Goal: Find specific page/section: Find specific page/section

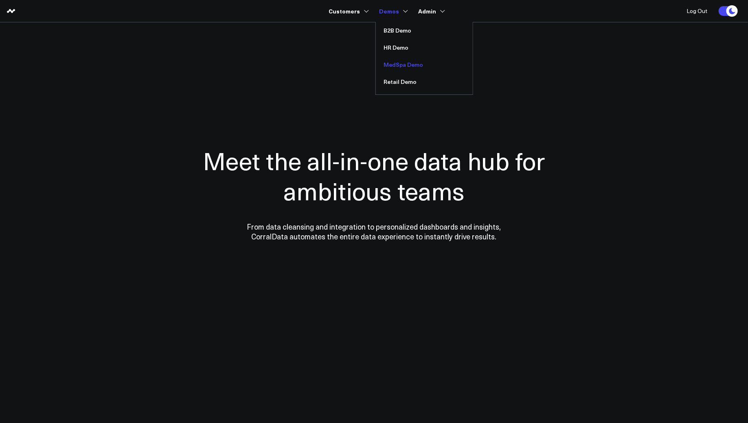
click at [408, 66] on link "MedSpa Demo" at bounding box center [424, 64] width 97 height 17
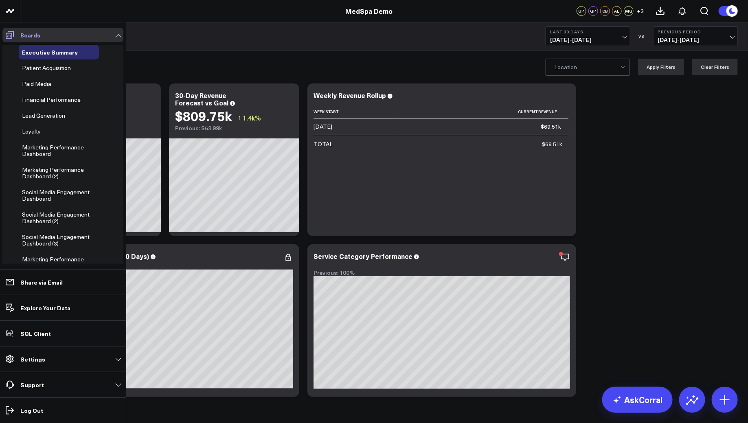
click at [117, 37] on link "Boards" at bounding box center [62, 35] width 121 height 15
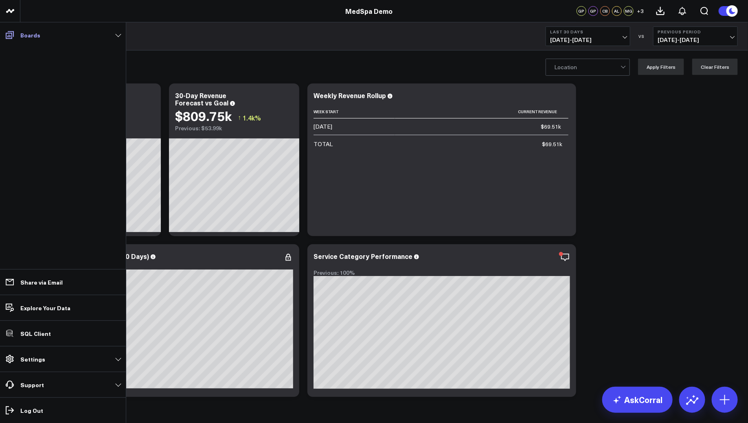
click at [120, 38] on link "Boards" at bounding box center [62, 35] width 121 height 15
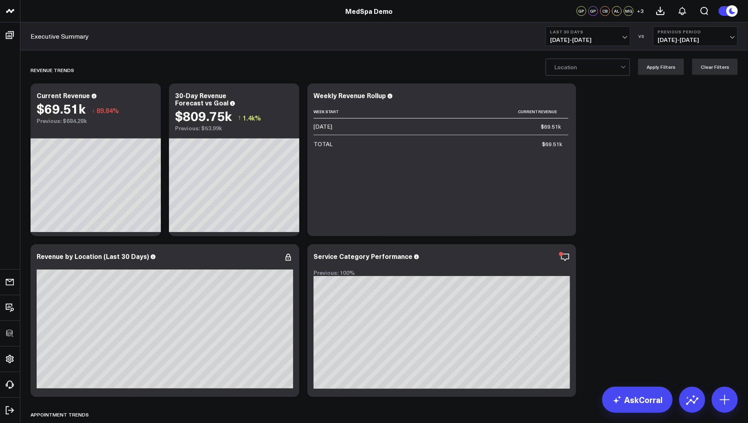
click at [595, 42] on span "[DATE] - [DATE]" at bounding box center [588, 40] width 76 height 7
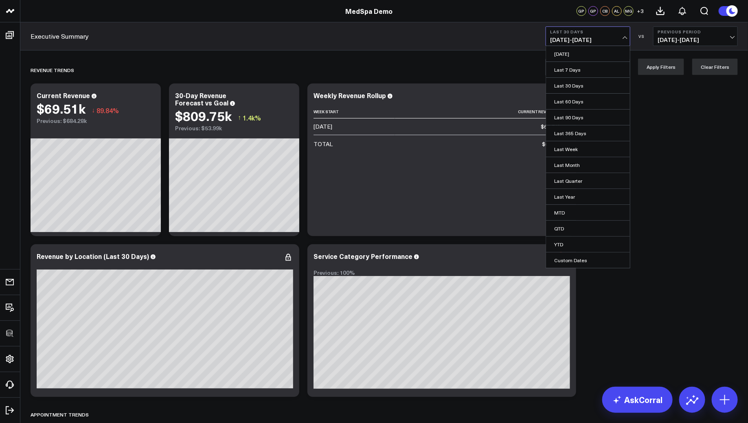
click at [683, 38] on span "[DATE] - [DATE]" at bounding box center [696, 40] width 76 height 7
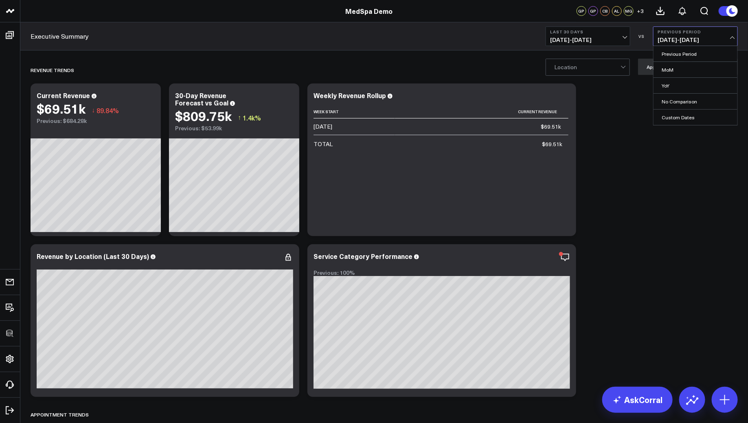
click at [683, 35] on button "Previous Period [DATE] - [DATE]" at bounding box center [696, 36] width 85 height 20
click at [627, 69] on div at bounding box center [624, 67] width 7 height 16
